Goal: Find specific fact: Find specific page/section

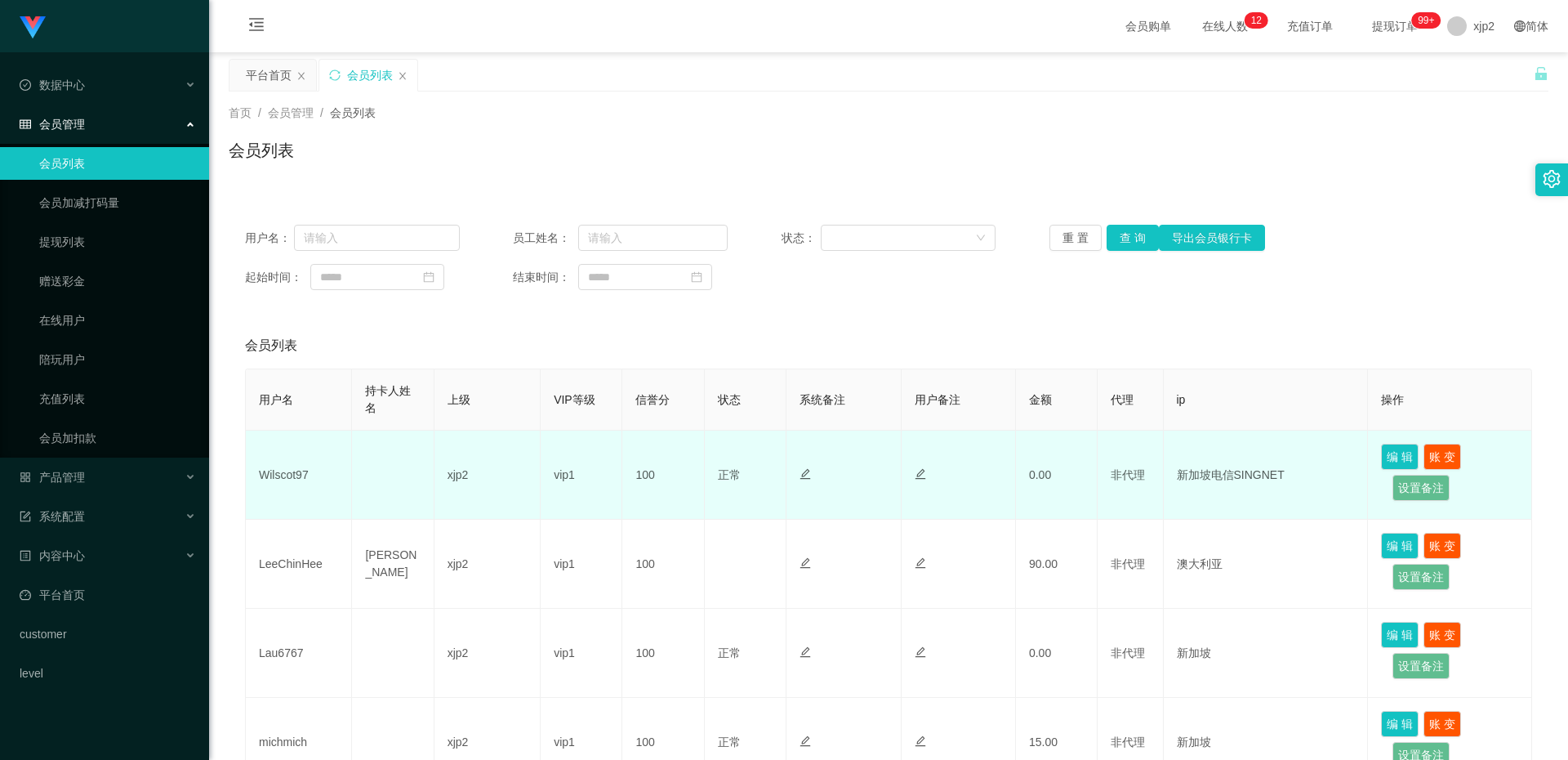
click at [288, 477] on td "Wilscot97" at bounding box center [299, 475] width 107 height 89
copy td "Wilscot97"
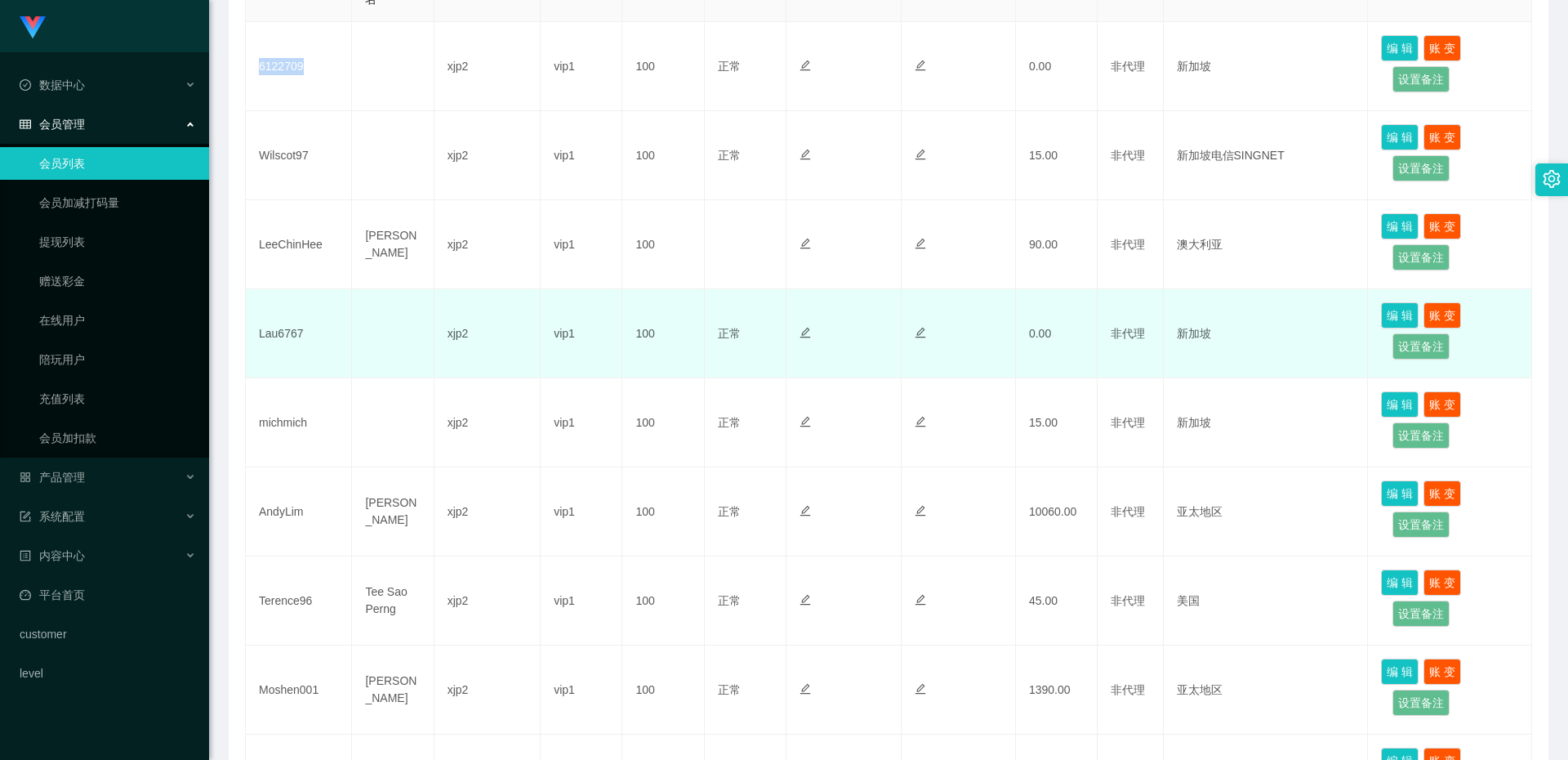
scroll to position [490, 0]
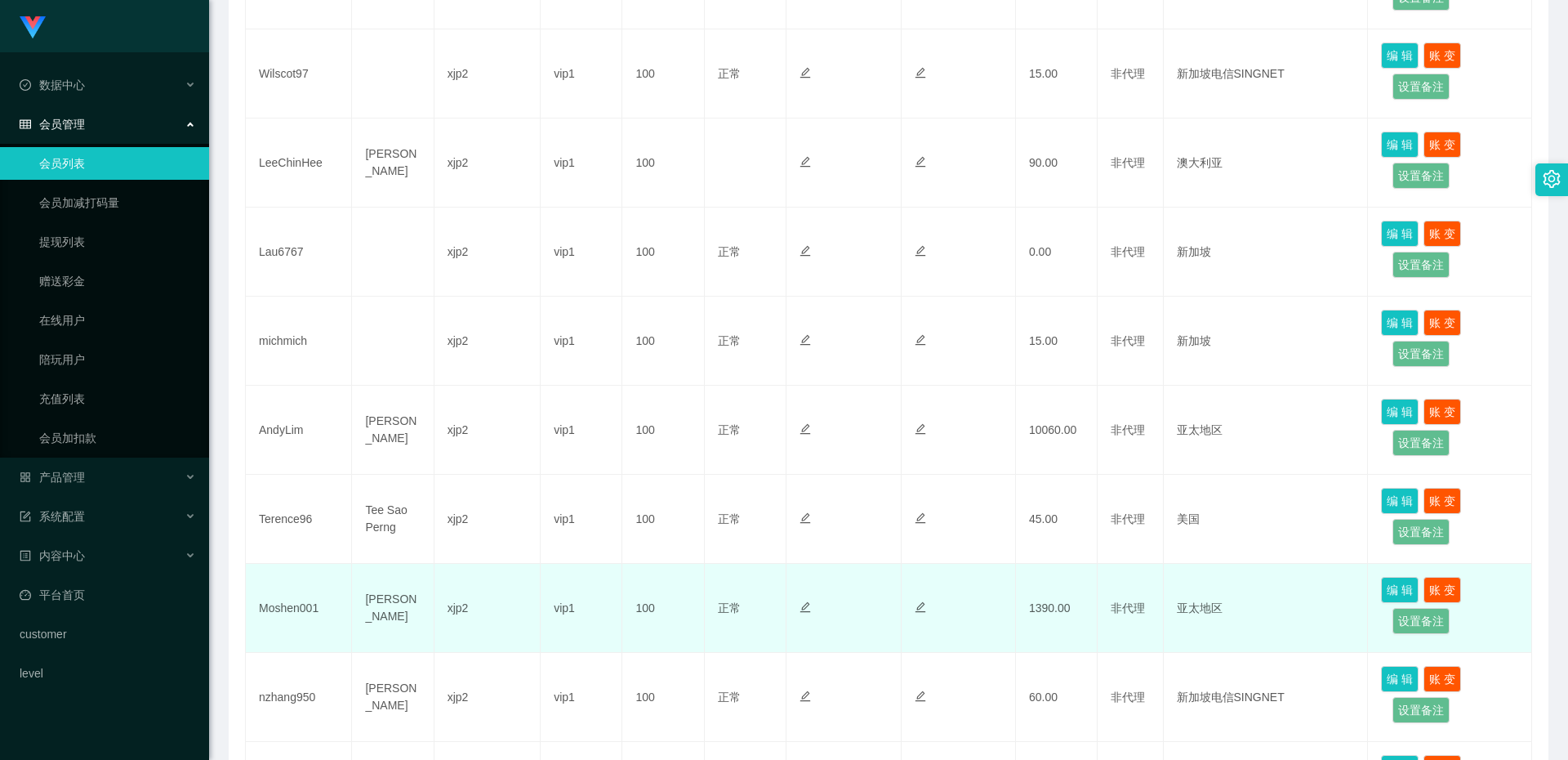
click at [295, 609] on td "Moshen001" at bounding box center [299, 608] width 107 height 89
copy td "Moshen001"
